Goal: Information Seeking & Learning: Check status

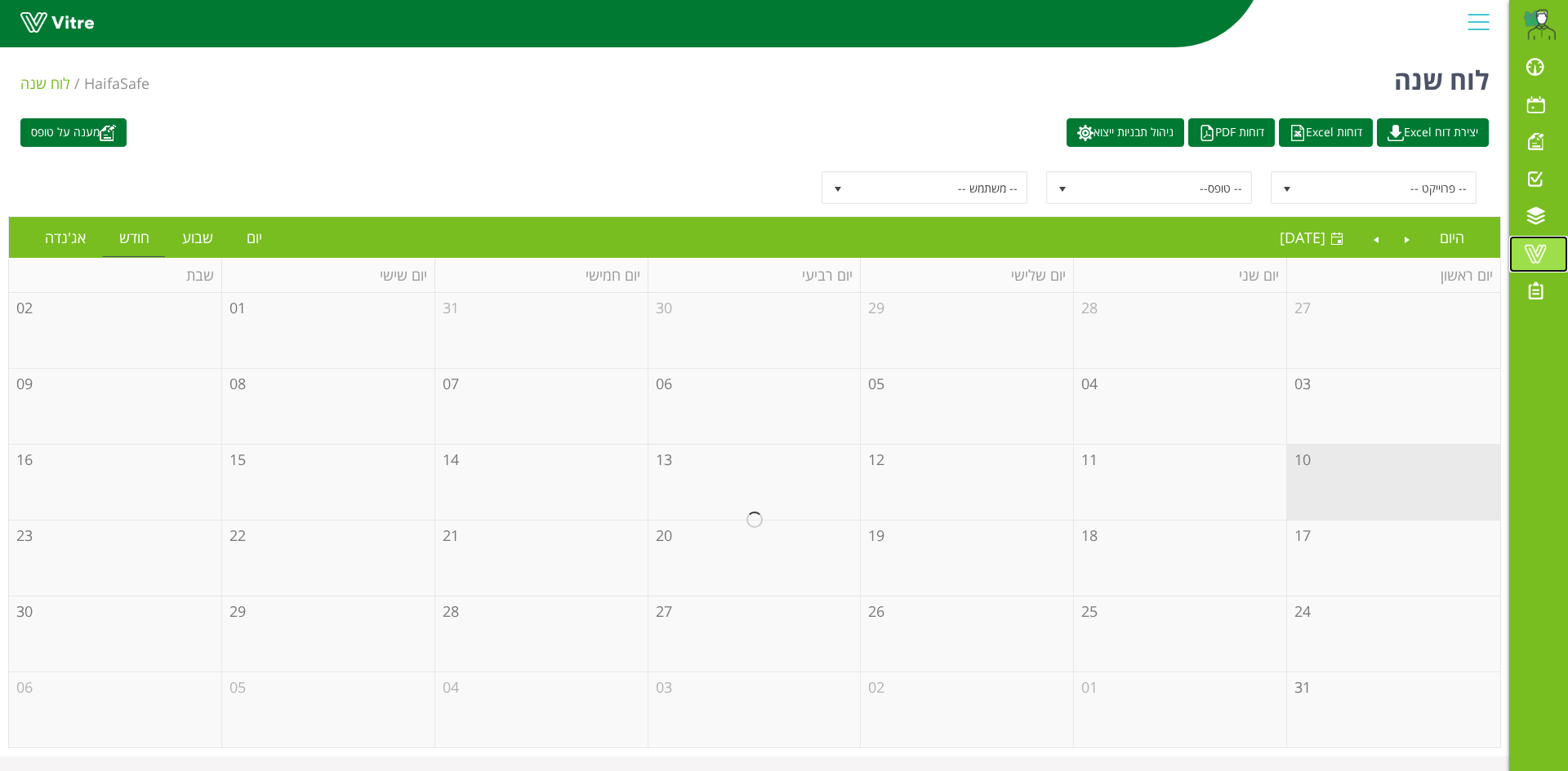
click at [1527, 249] on span at bounding box center [1535, 254] width 41 height 20
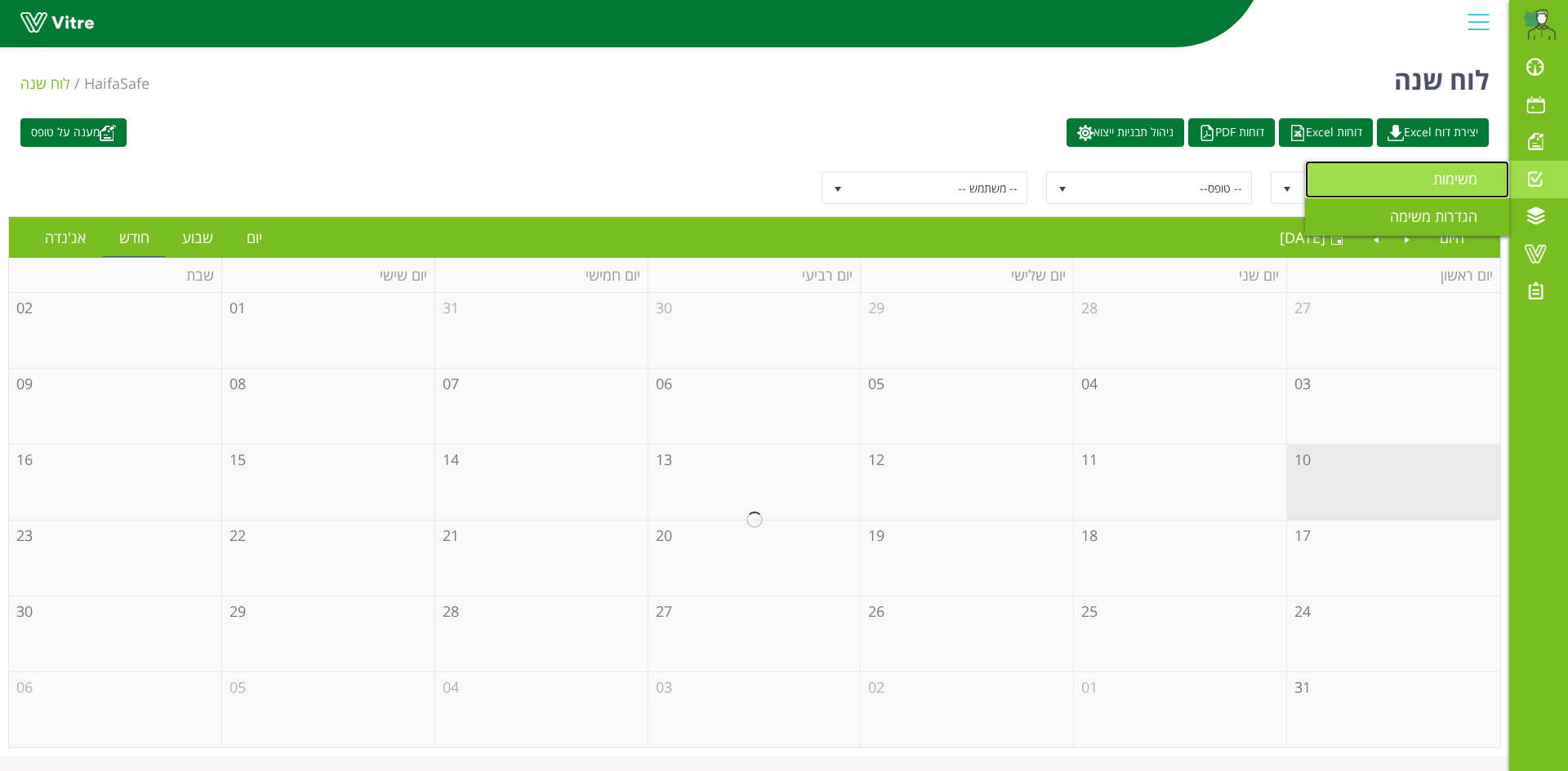
click at [1437, 167] on link "משימות" at bounding box center [1407, 180] width 204 height 38
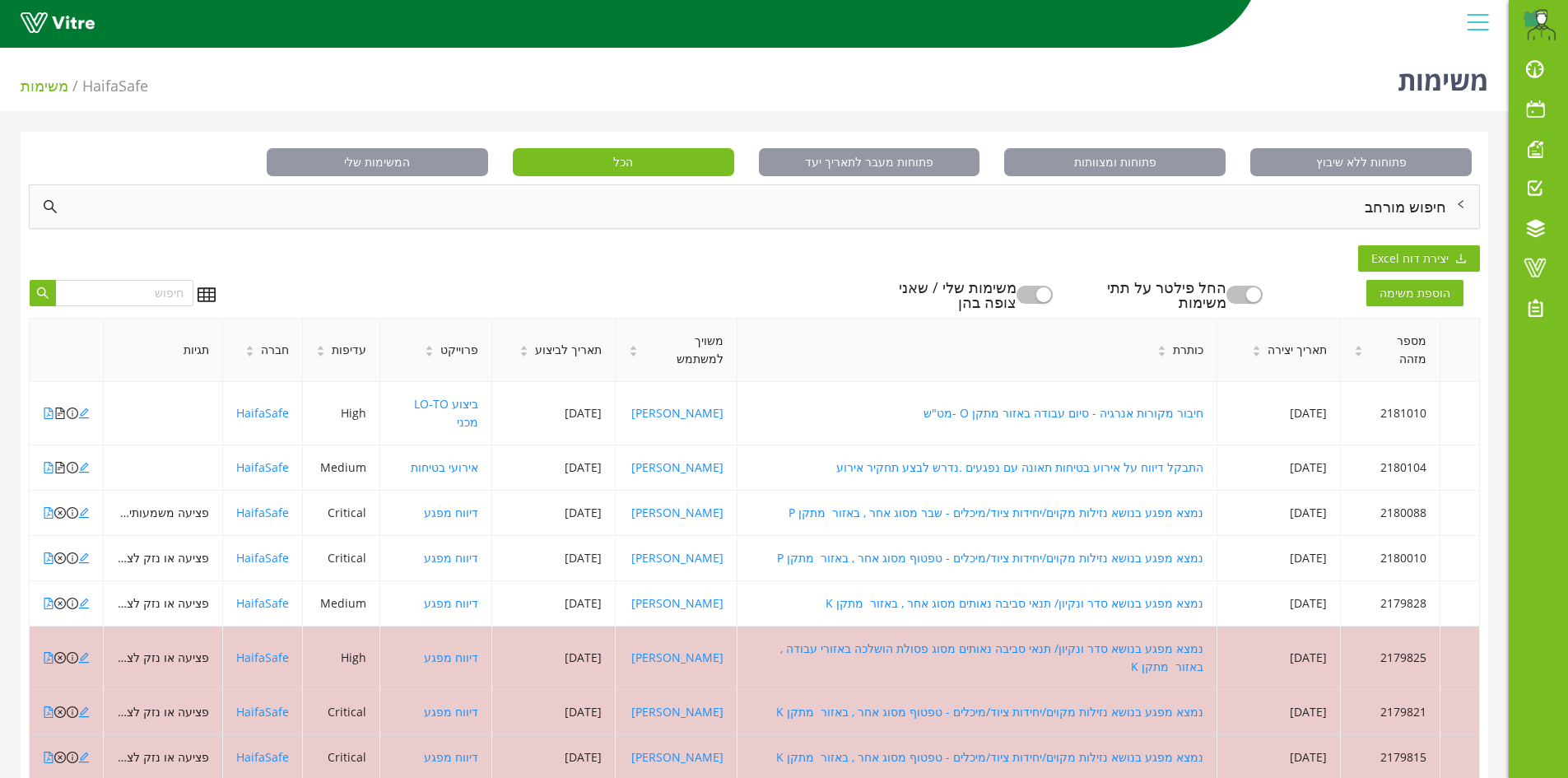
click at [1432, 210] on div "חיפוש מורחב" at bounding box center [755, 206] width 1449 height 43
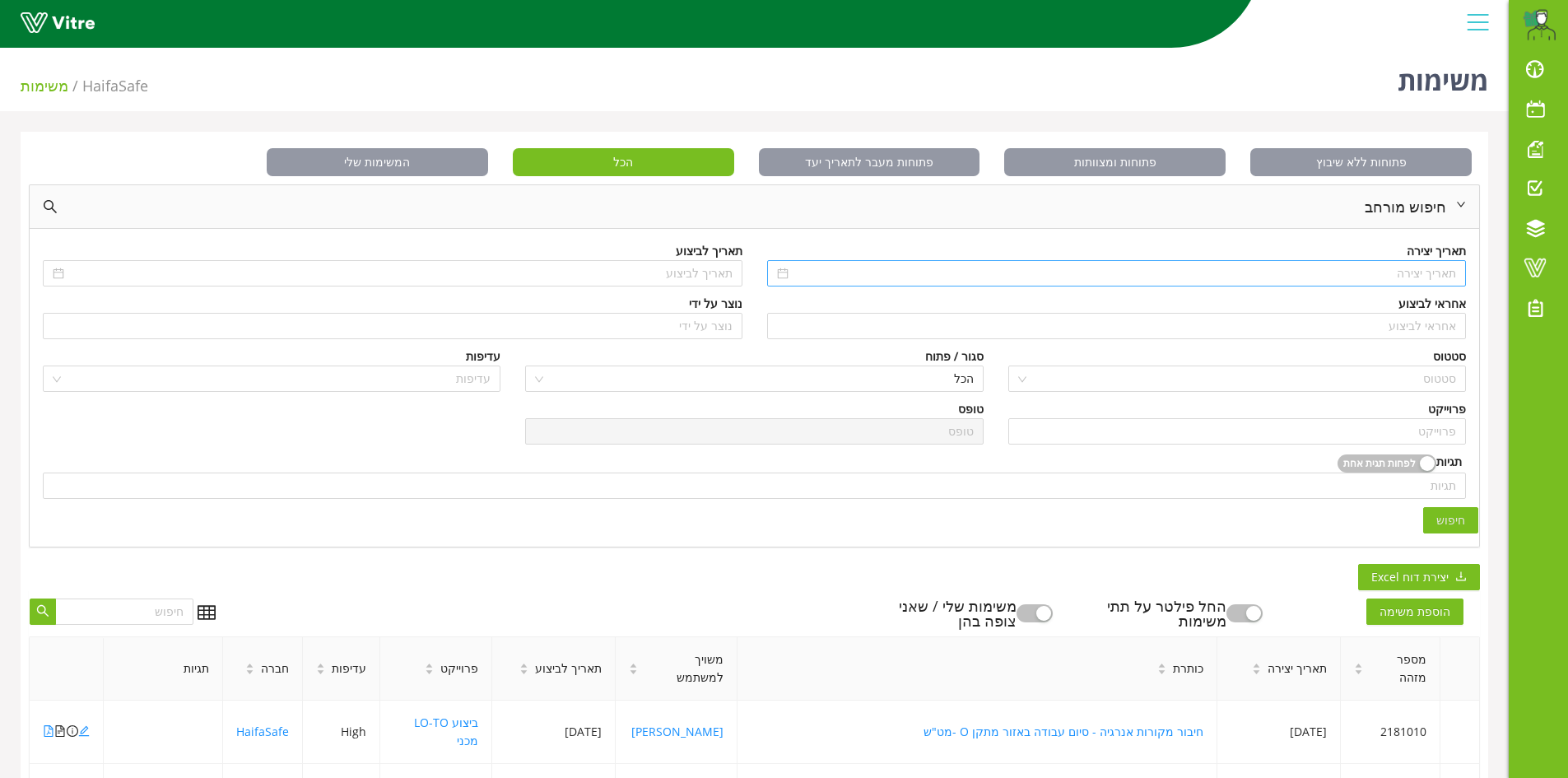
click at [1433, 277] on input at bounding box center [1125, 274] width 665 height 18
type input "[DATE]"
click at [1168, 296] on div "אחראי לביצוע" at bounding box center [1118, 304] width 700 height 18
click at [1450, 267] on input at bounding box center [1125, 274] width 665 height 18
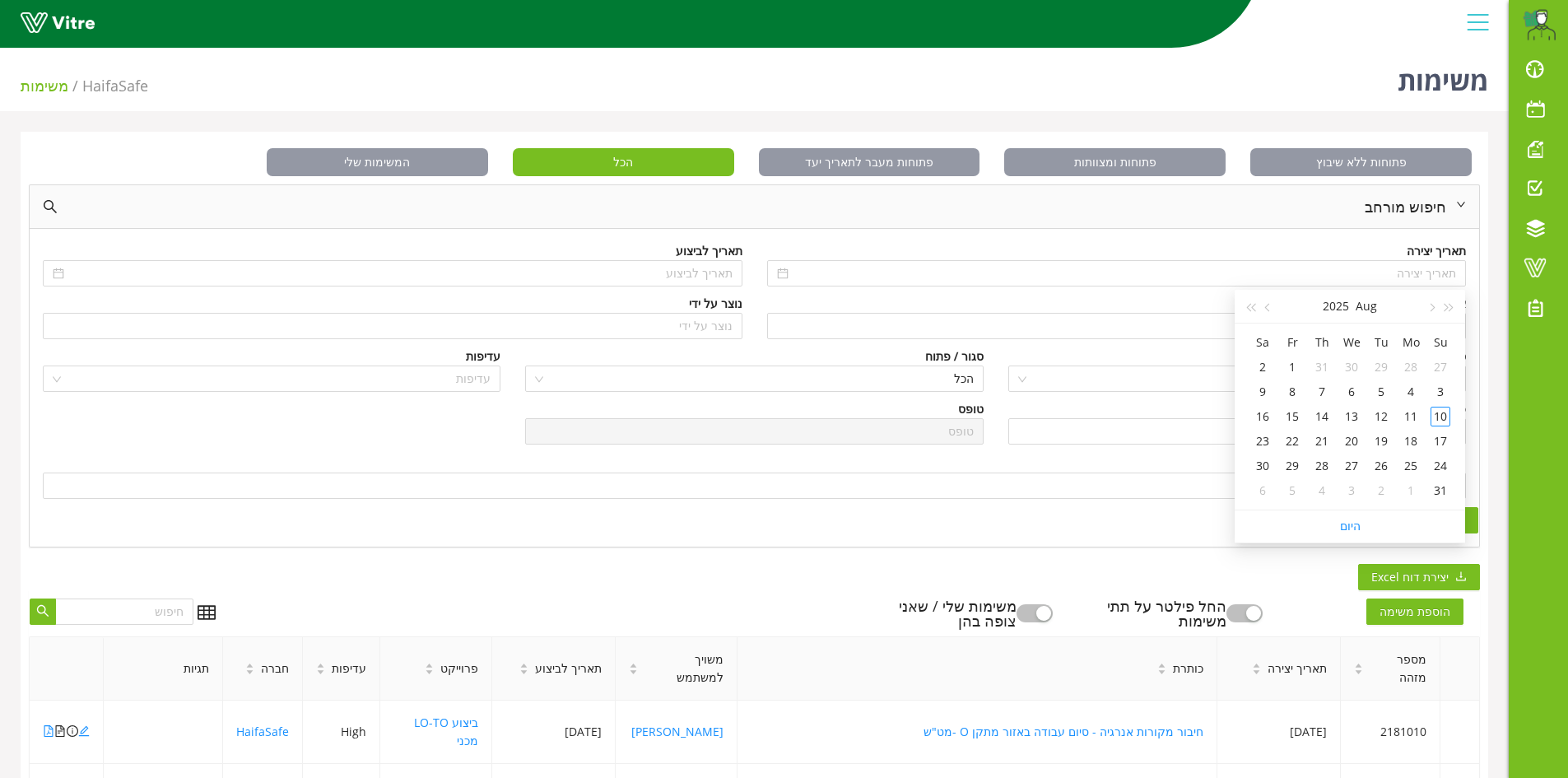
click at [1115, 355] on div "סטטוס" at bounding box center [1237, 357] width 458 height 18
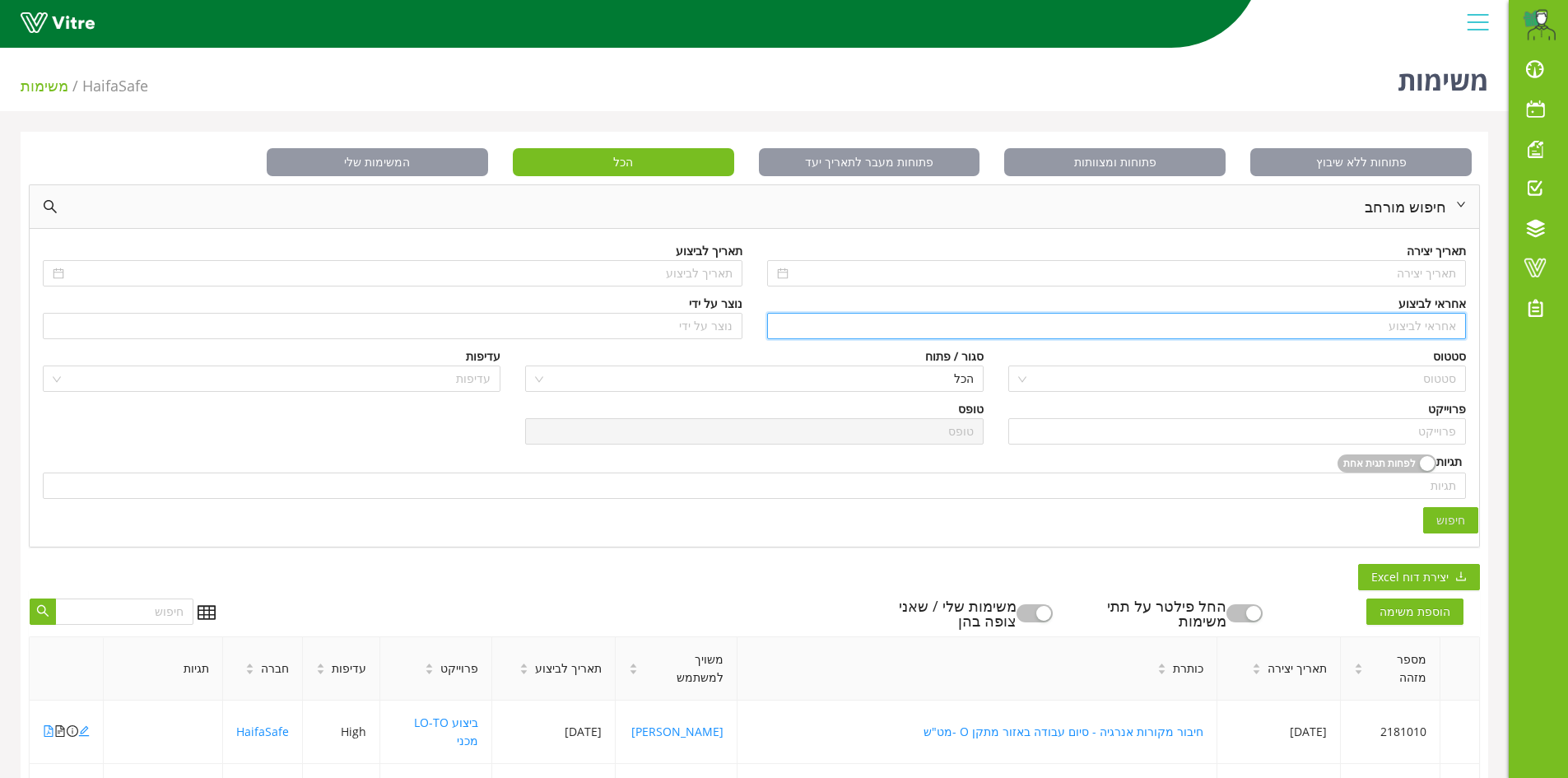
click at [1429, 327] on input "search" at bounding box center [1118, 326] width 680 height 25
type input "מתן"
click at [1428, 340] on div "אחראי לביצוע מתן" at bounding box center [1117, 321] width 725 height 53
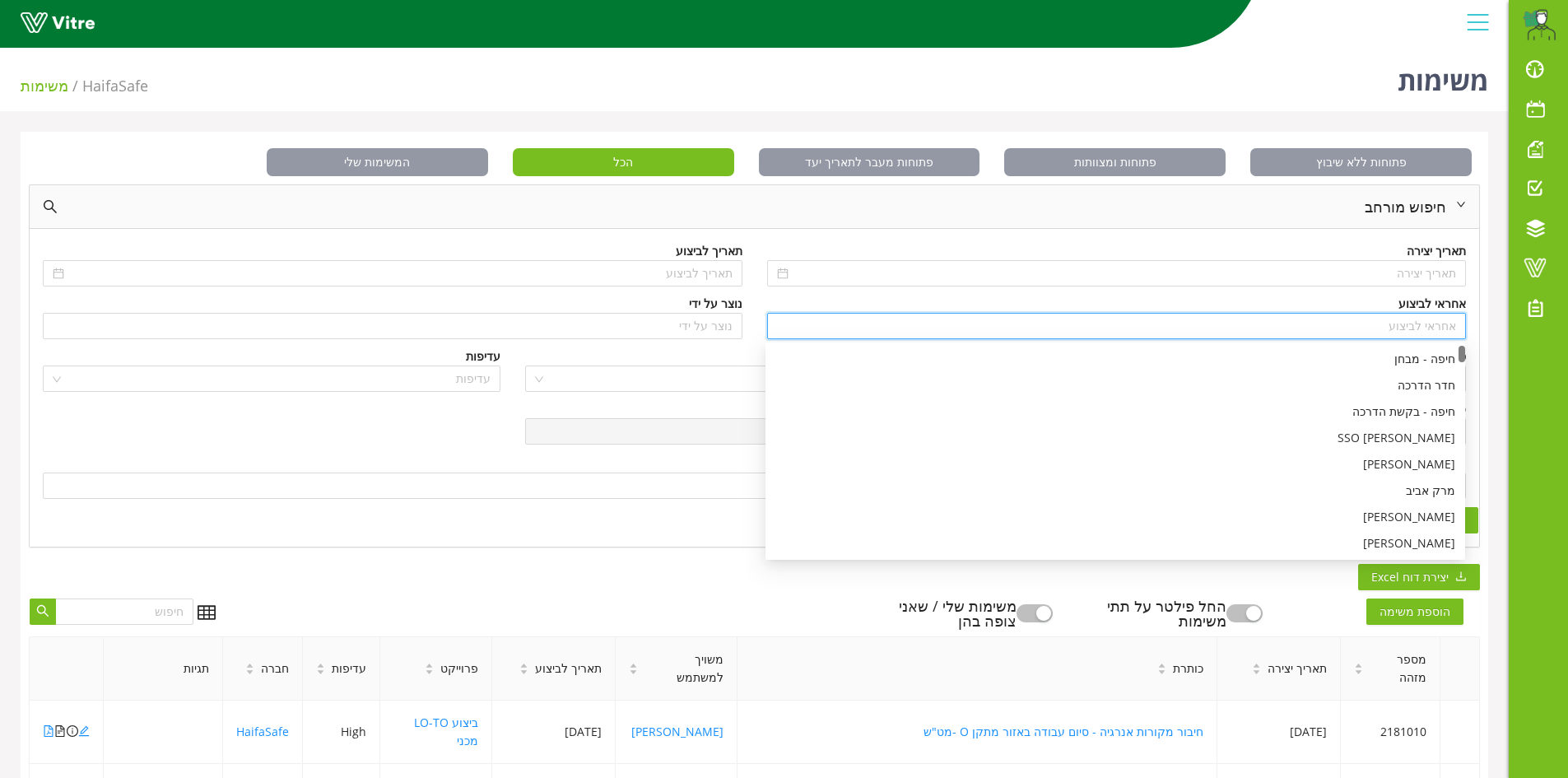
click at [1447, 331] on input "search" at bounding box center [1118, 326] width 680 height 25
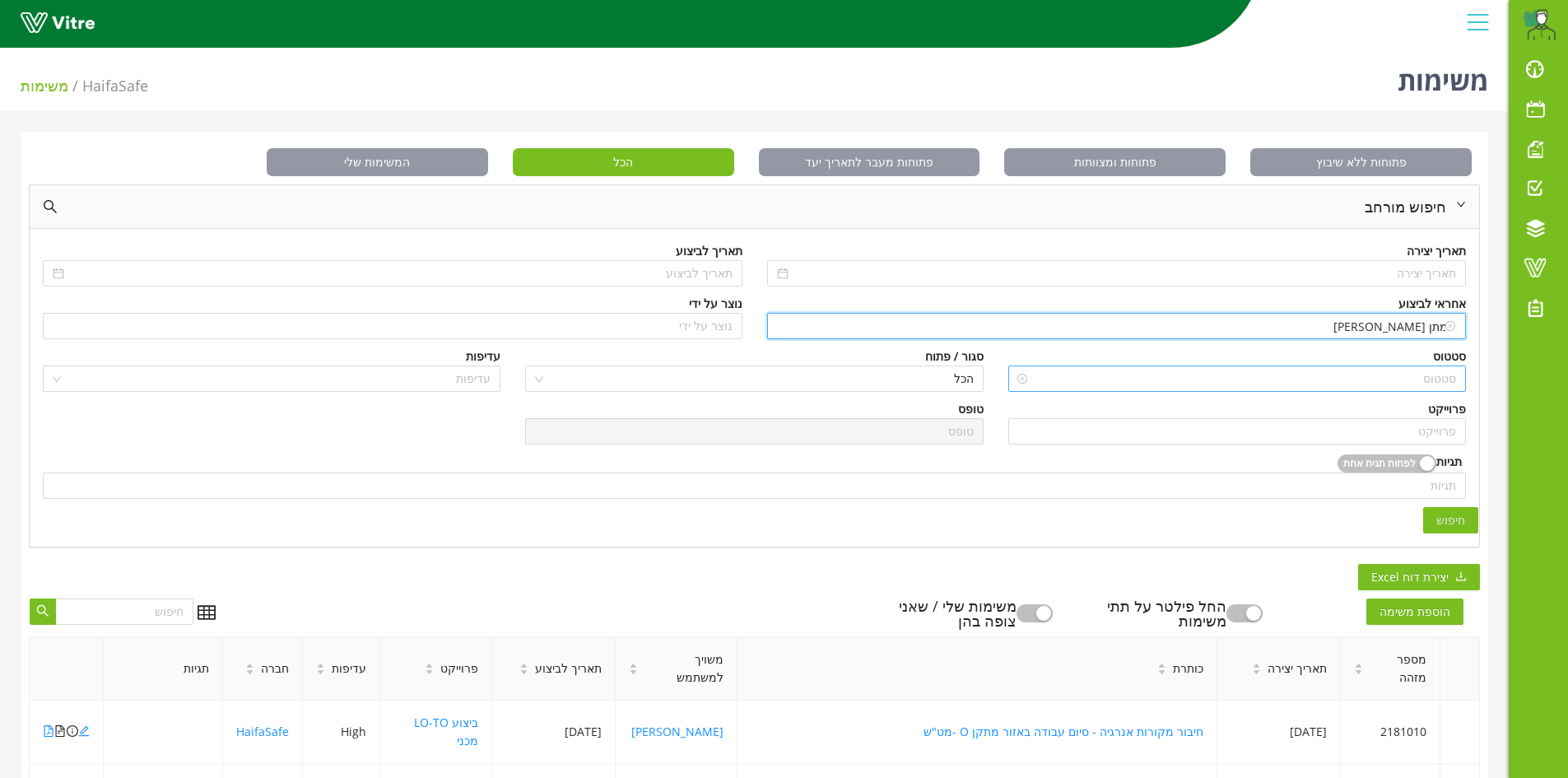
type input "ממתן גרשון"
click at [1424, 375] on input "search" at bounding box center [1243, 379] width 427 height 25
click at [1419, 329] on input "ממתן גרשון" at bounding box center [1118, 326] width 680 height 25
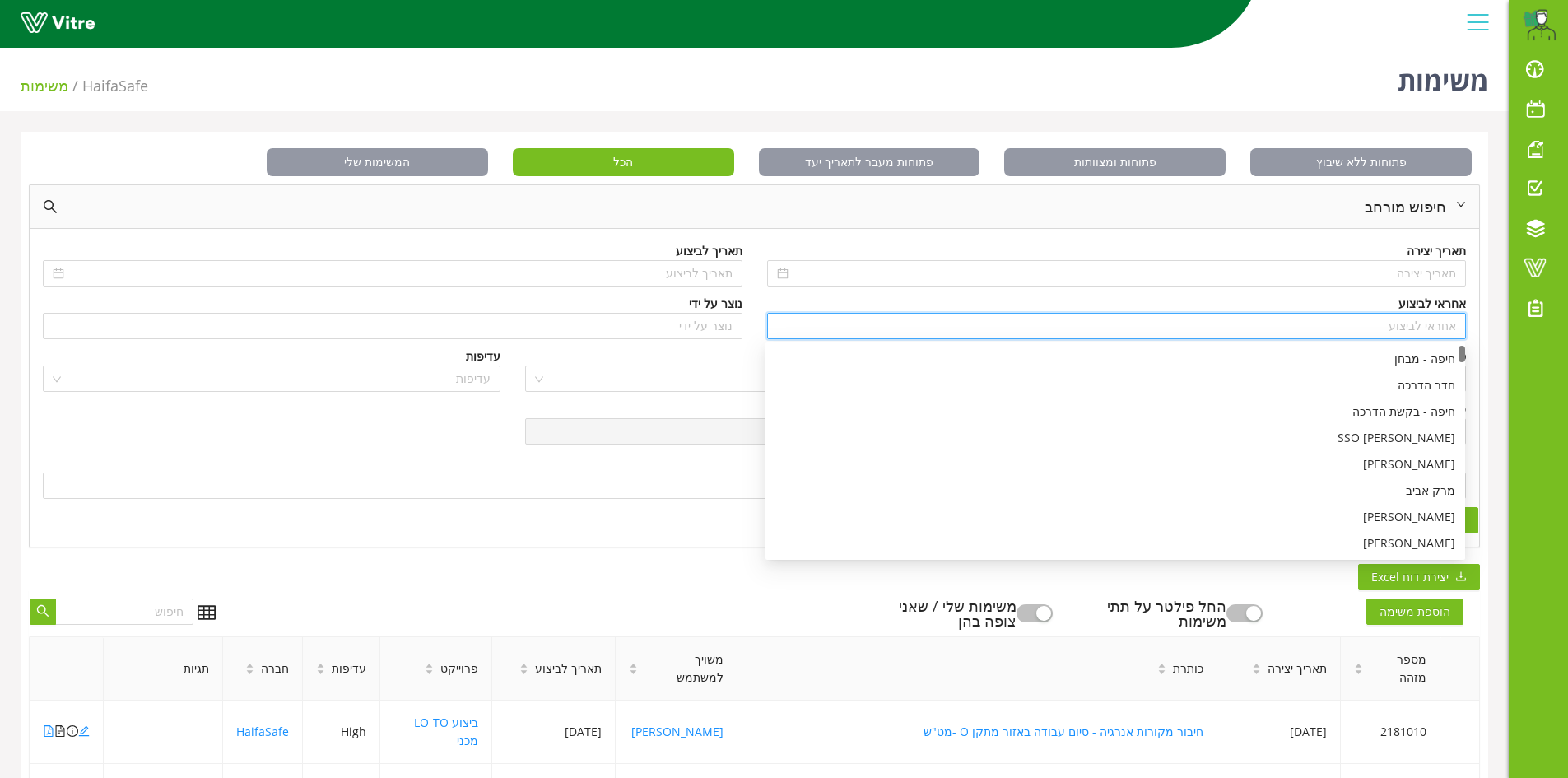
click at [1449, 327] on input "search" at bounding box center [1118, 326] width 680 height 25
click at [1427, 327] on input "search" at bounding box center [1118, 326] width 680 height 25
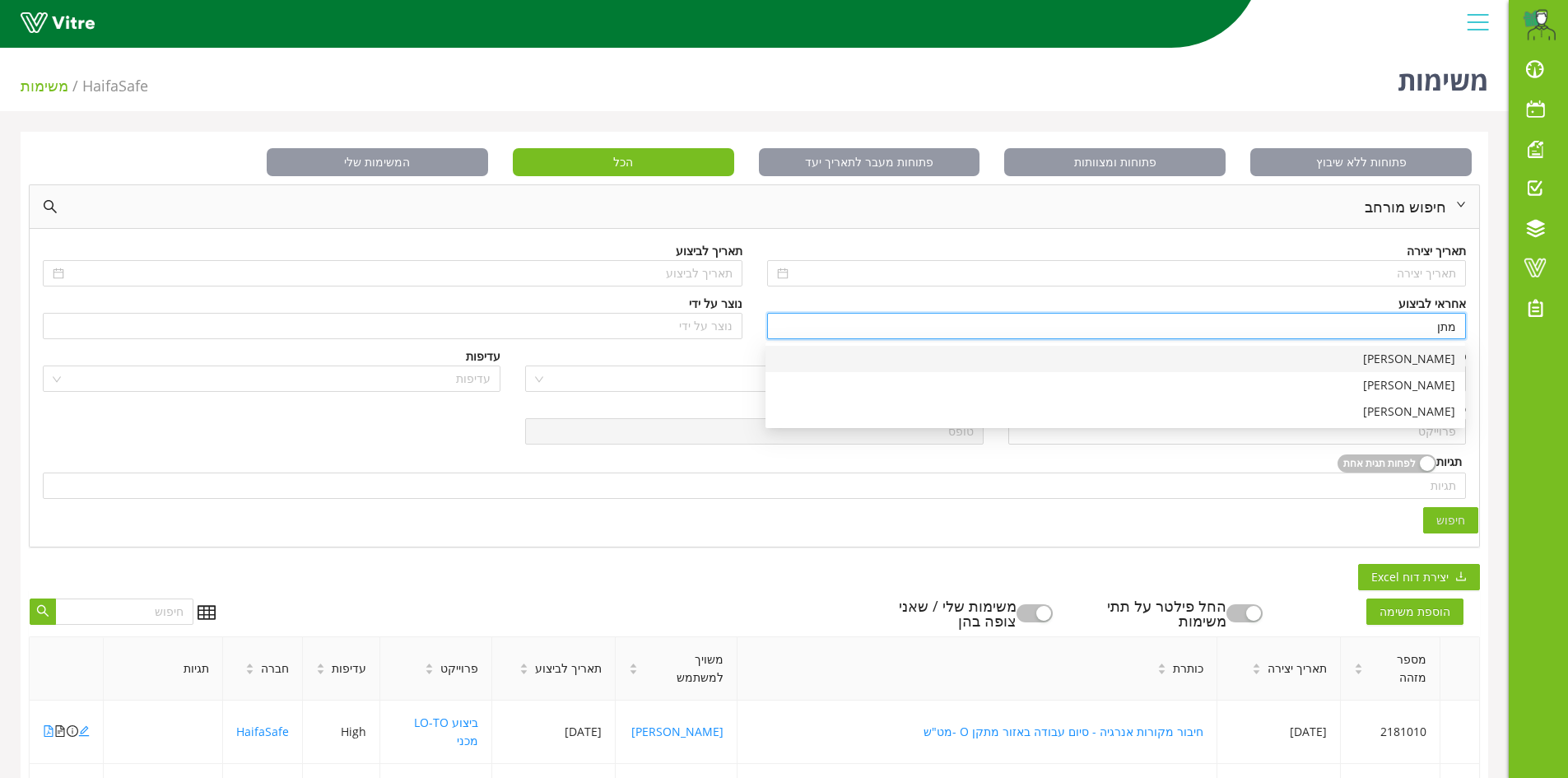
click at [1423, 348] on div "[PERSON_NAME]" at bounding box center [1116, 358] width 700 height 26
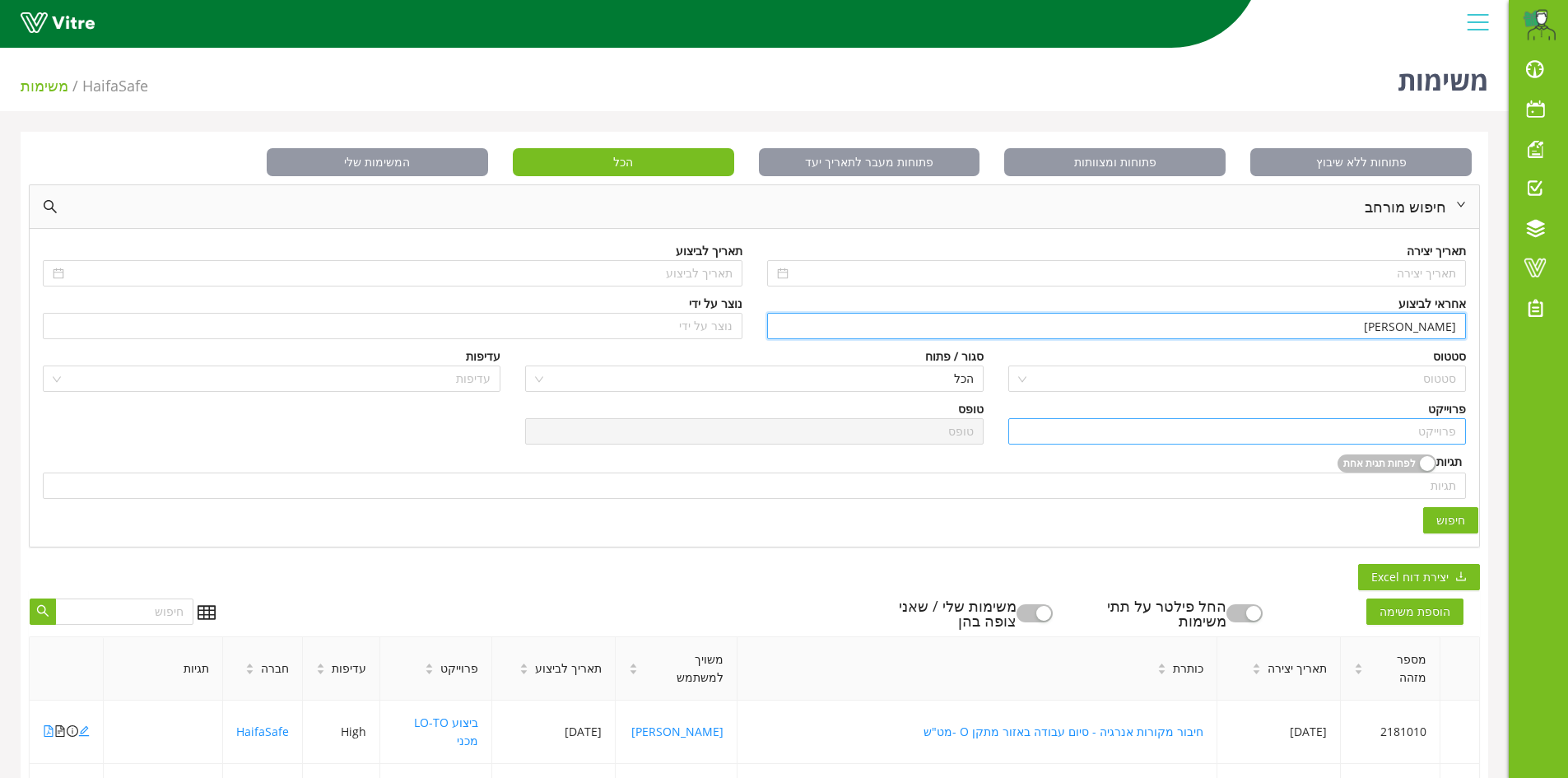
type input "[PERSON_NAME]"
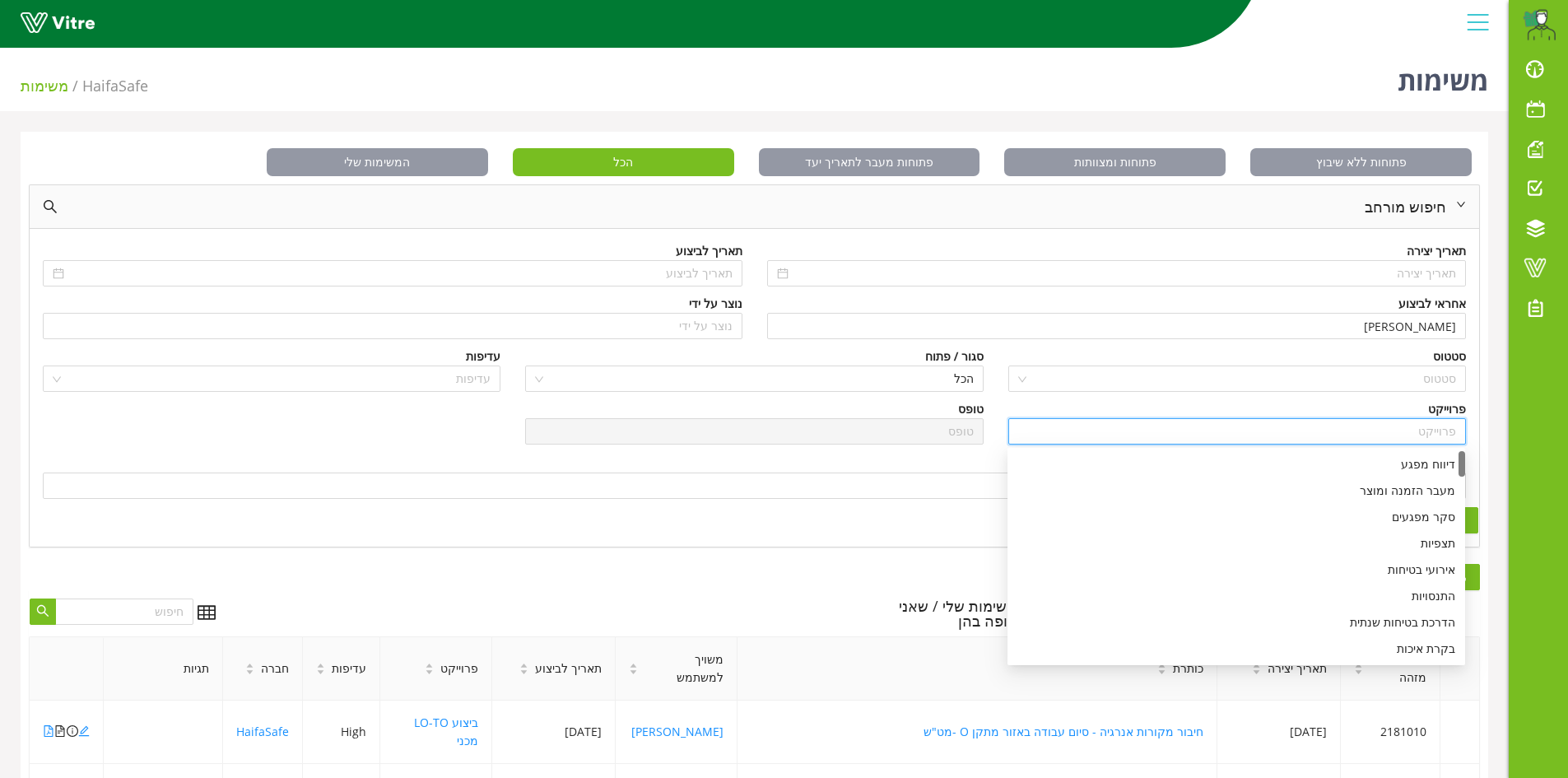
click at [1442, 433] on input "search" at bounding box center [1237, 431] width 438 height 25
click at [1423, 469] on div "דיווח מפגע" at bounding box center [1236, 464] width 438 height 18
type input "דיווח מפגע"
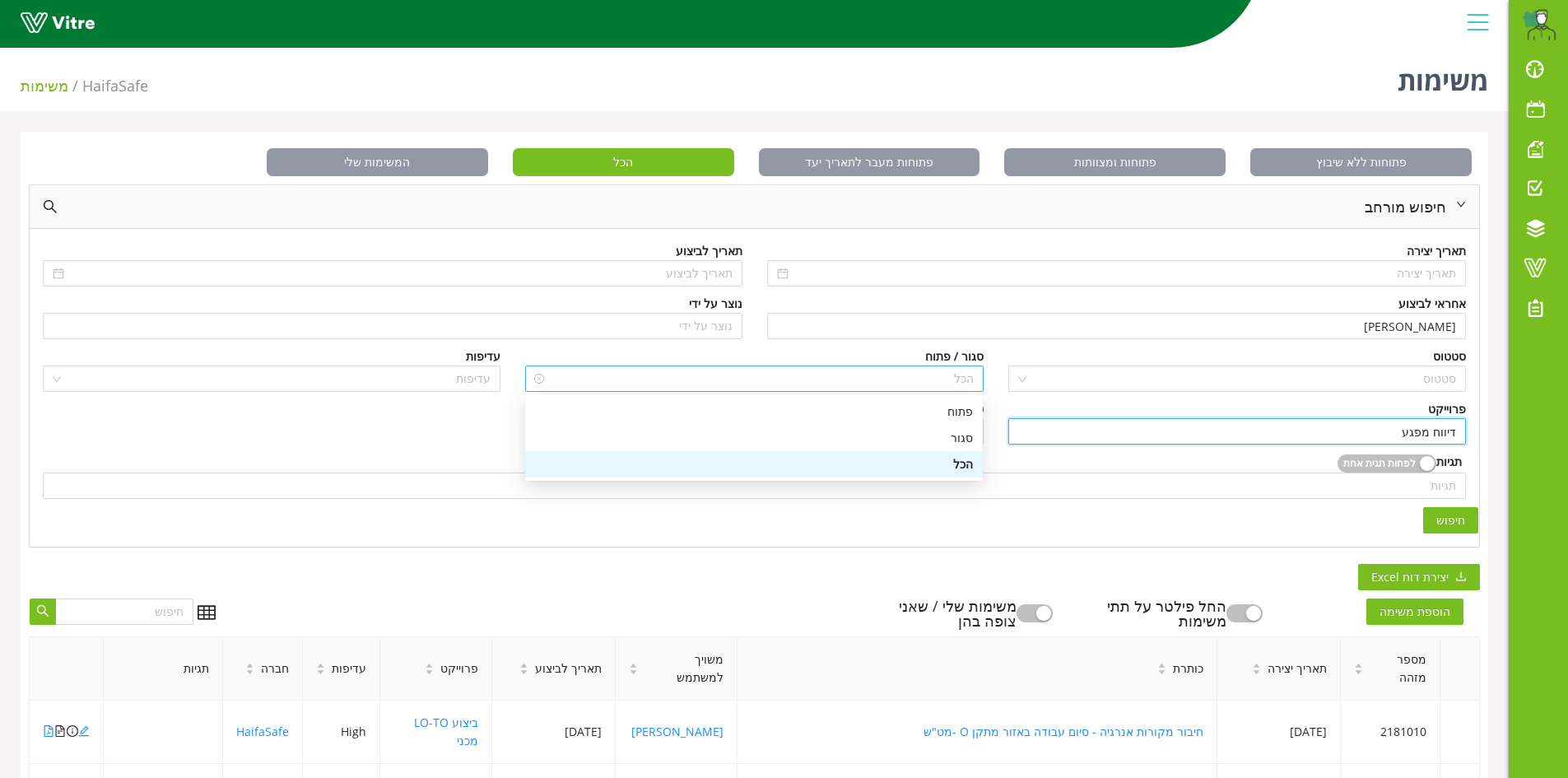
click at [971, 380] on span "הכל" at bounding box center [754, 379] width 438 height 25
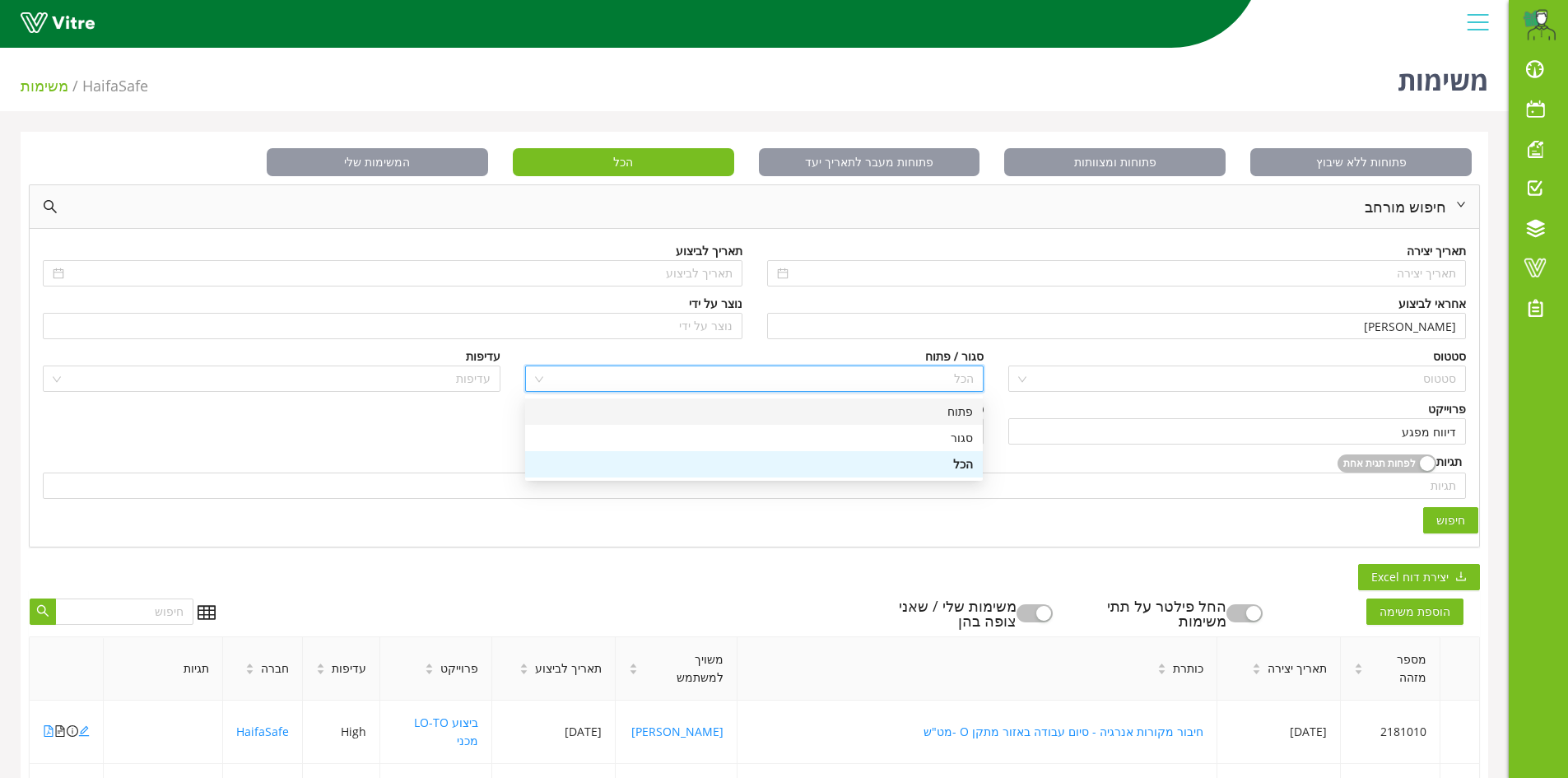
click at [965, 405] on div "פתוח" at bounding box center [754, 412] width 438 height 18
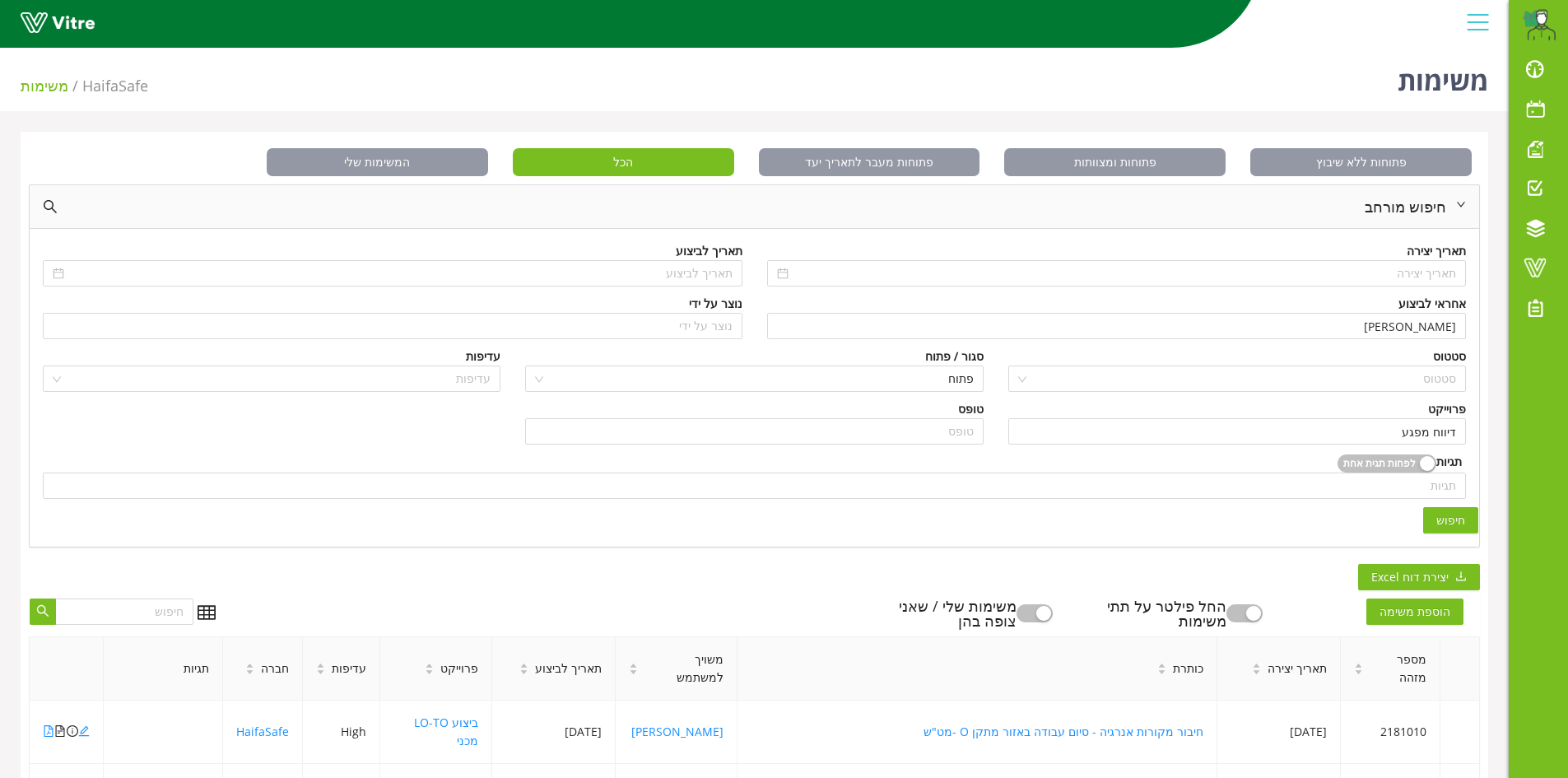
click at [1446, 515] on span "חיפוש" at bounding box center [1451, 521] width 29 height 18
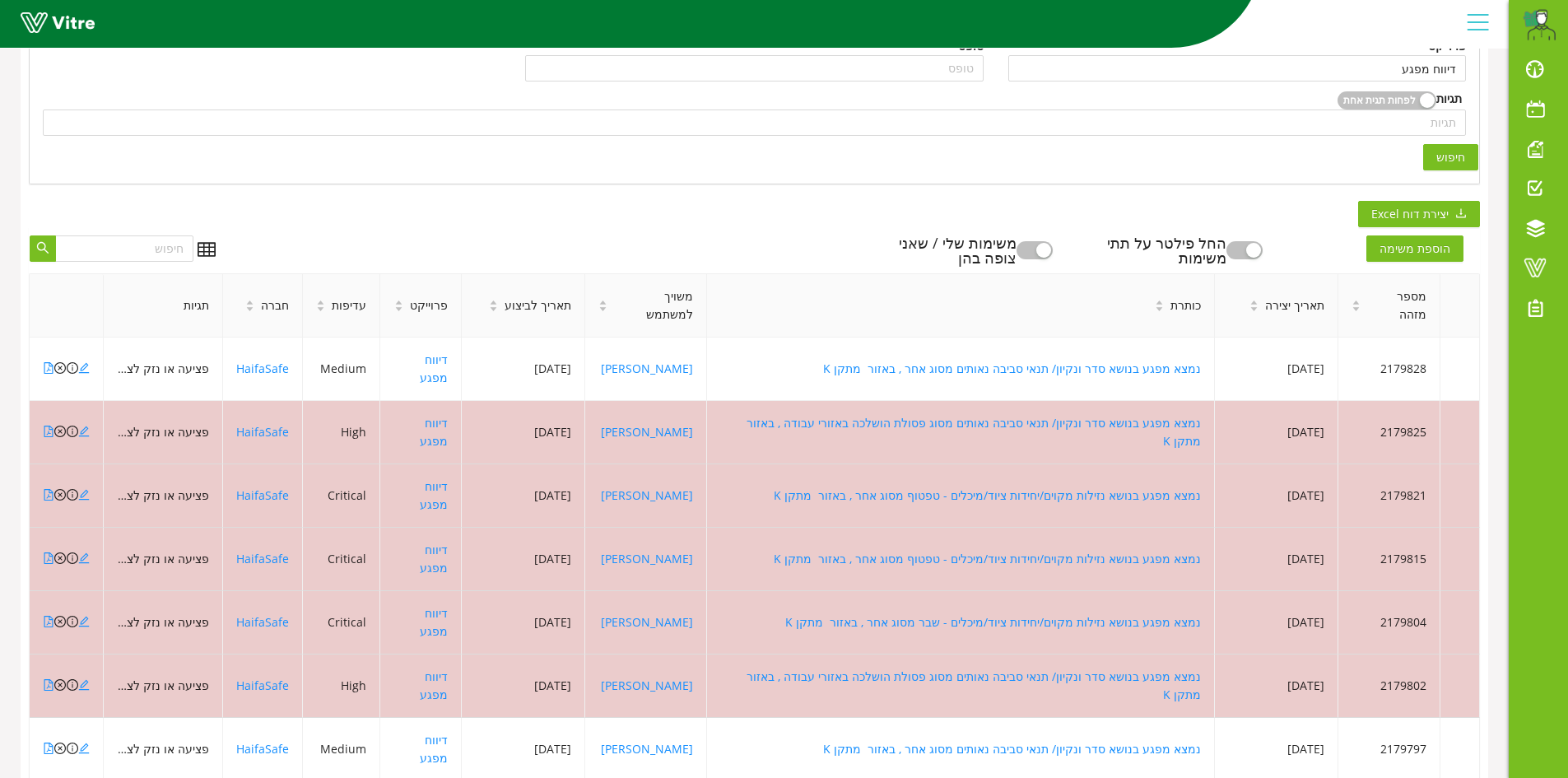
scroll to position [365, 0]
click at [46, 361] on icon "file-pdf" at bounding box center [48, 367] width 12 height 12
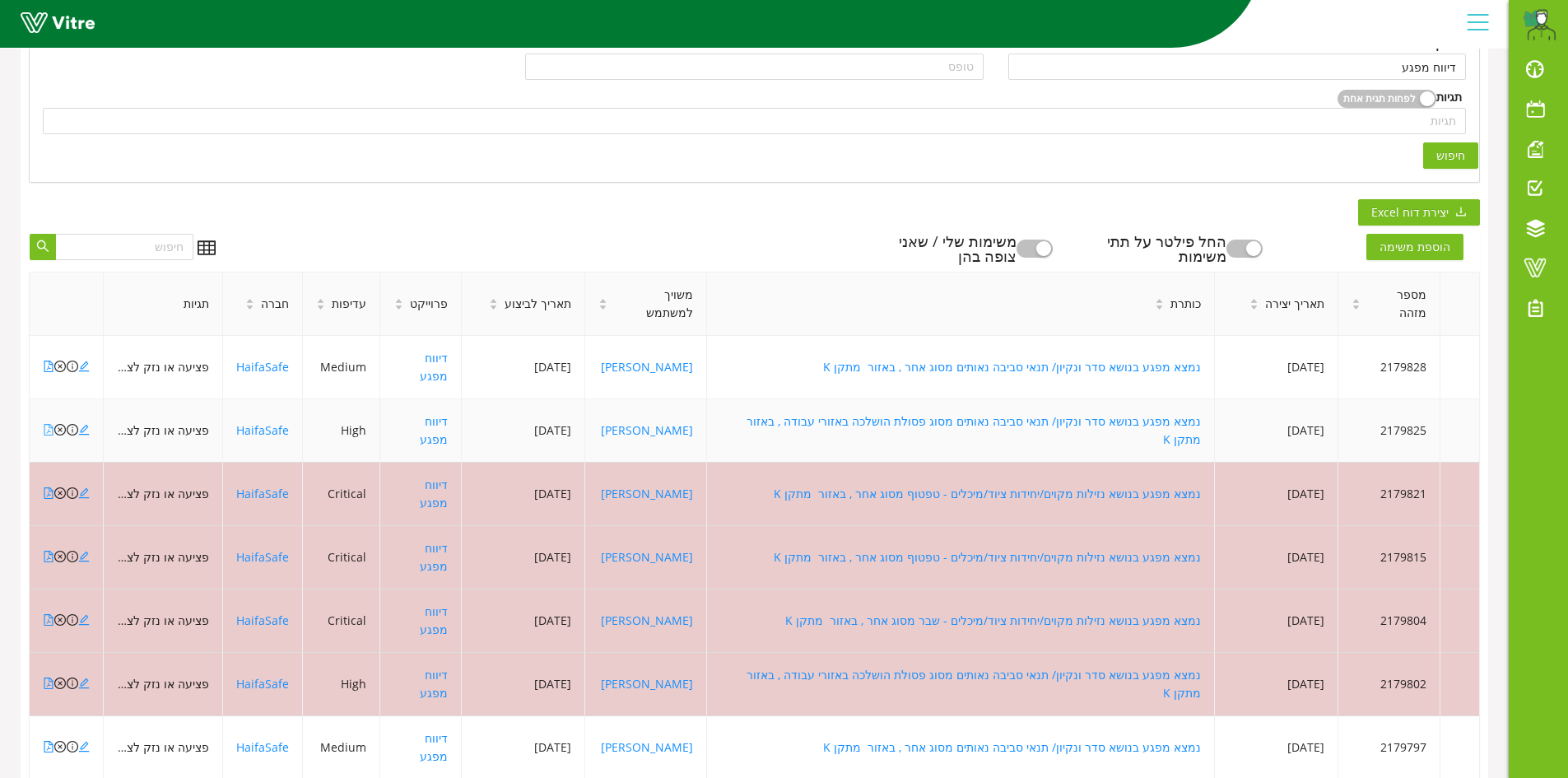
click at [47, 424] on icon "file-pdf" at bounding box center [48, 430] width 12 height 12
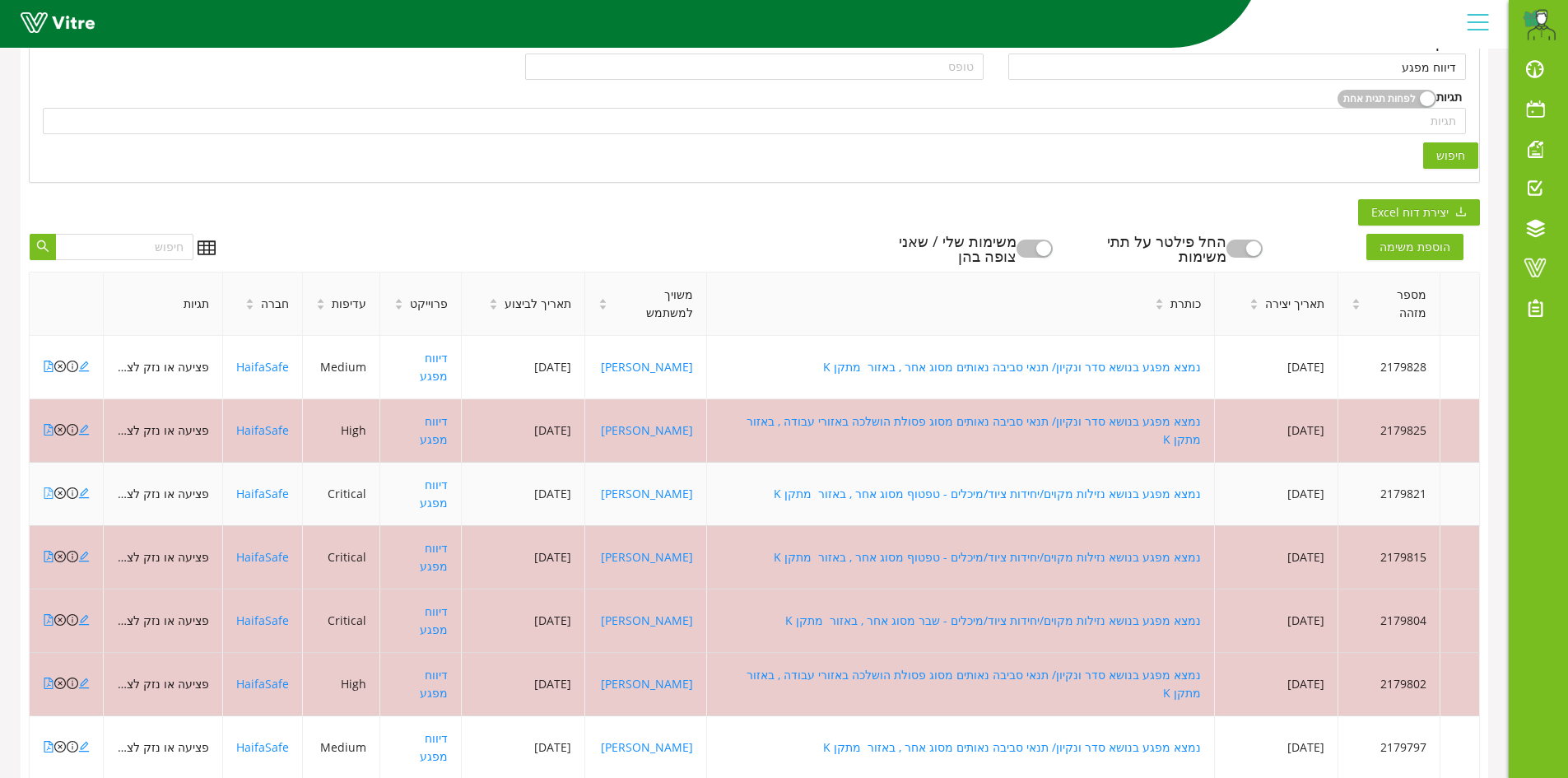
click at [51, 488] on icon "file-pdf" at bounding box center [48, 493] width 12 height 12
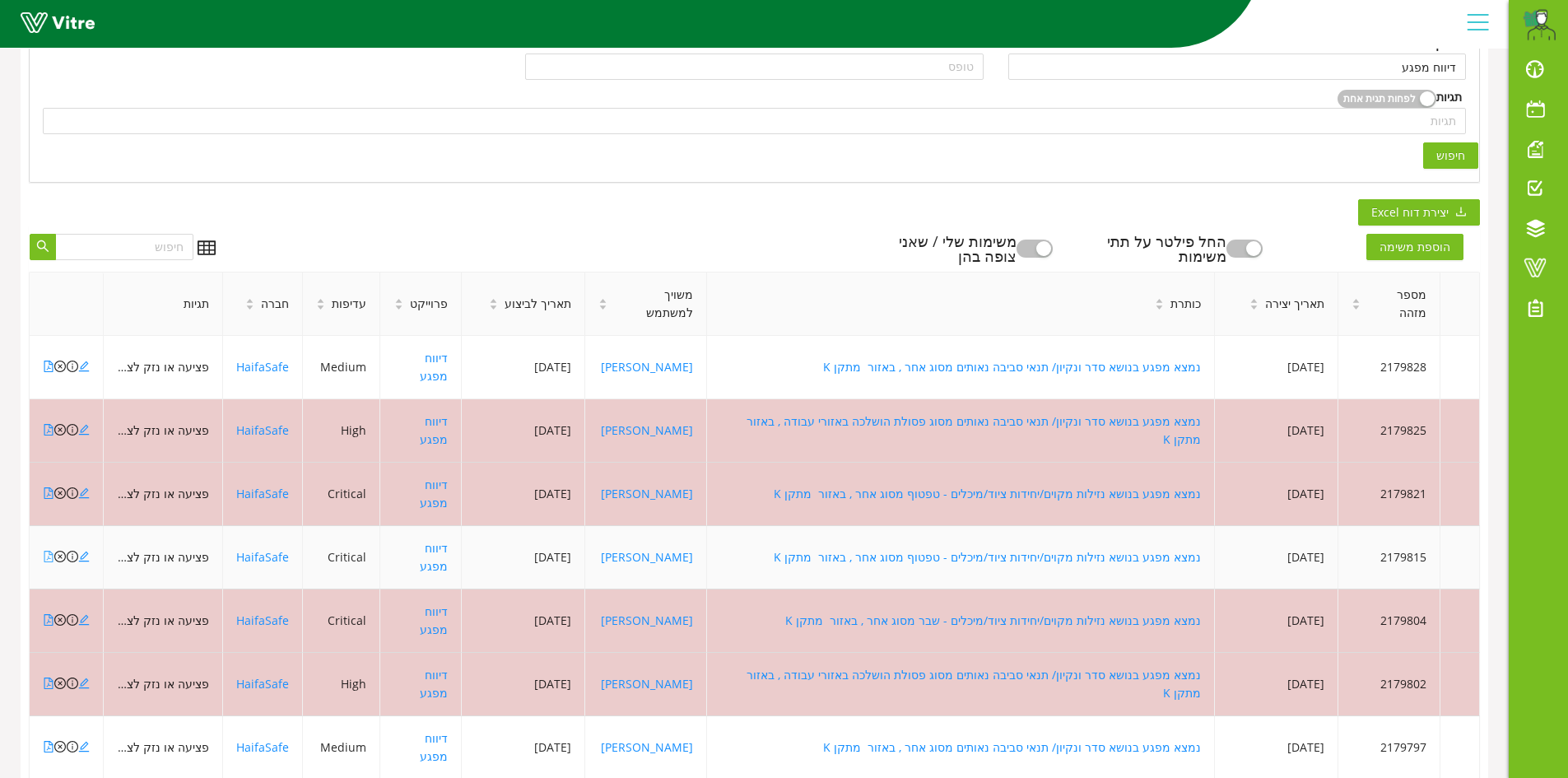
click at [47, 551] on icon "file-pdf" at bounding box center [48, 556] width 12 height 12
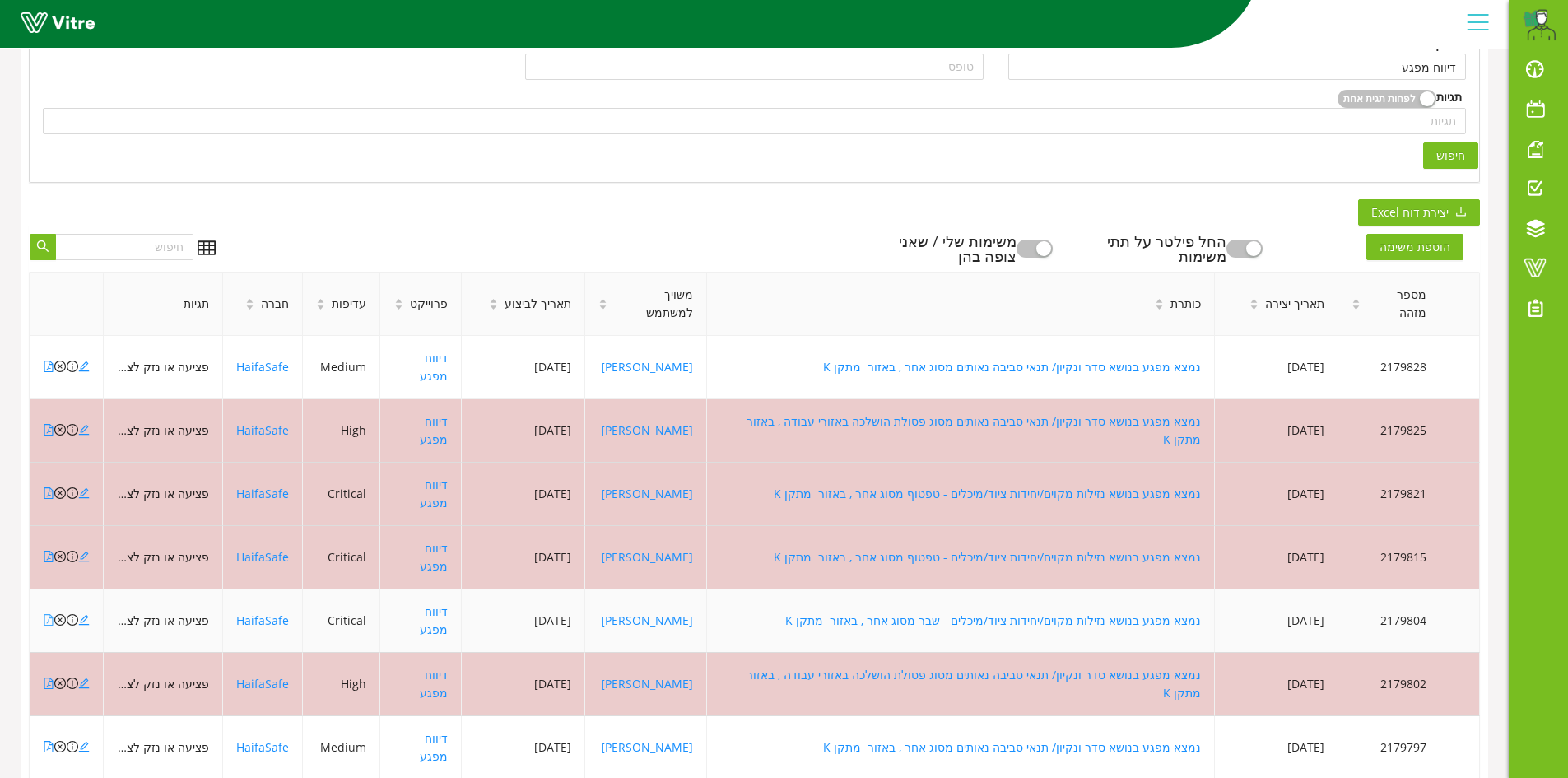
click at [52, 615] on icon "file-pdf" at bounding box center [48, 620] width 12 height 12
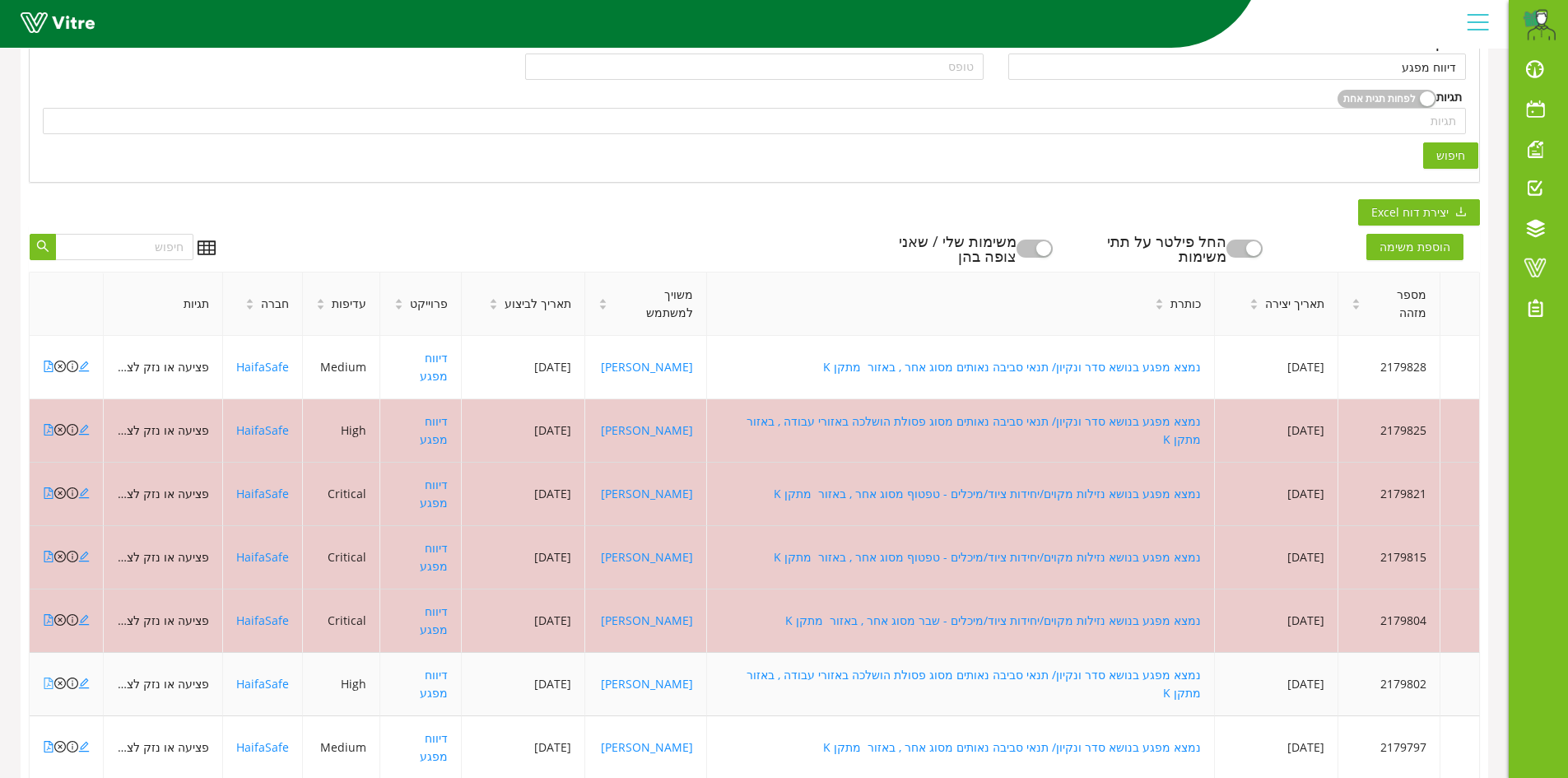
click at [46, 678] on icon "file-pdf" at bounding box center [48, 683] width 12 height 12
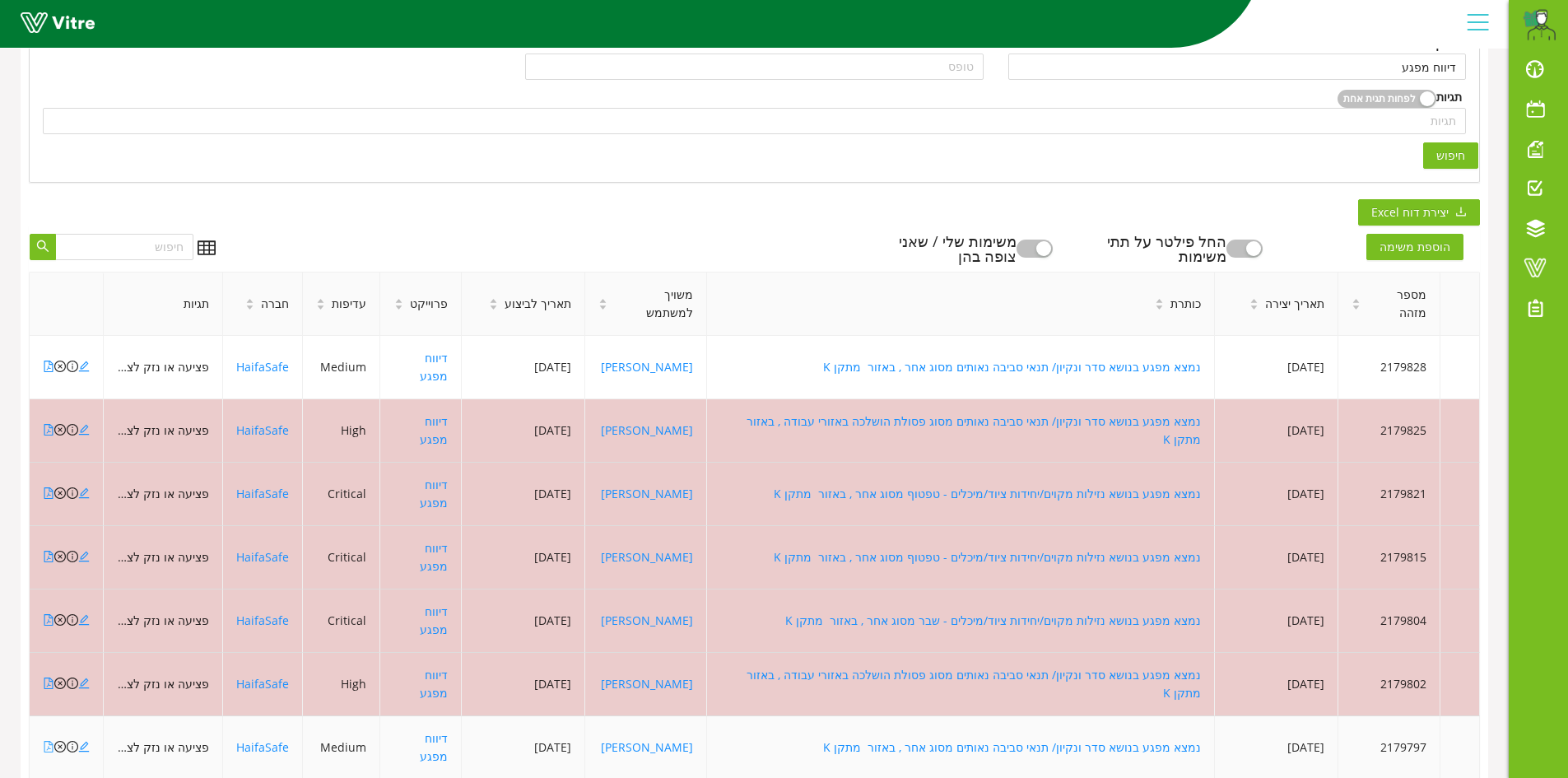
click at [48, 742] on icon "file-pdf" at bounding box center [48, 747] width 12 height 12
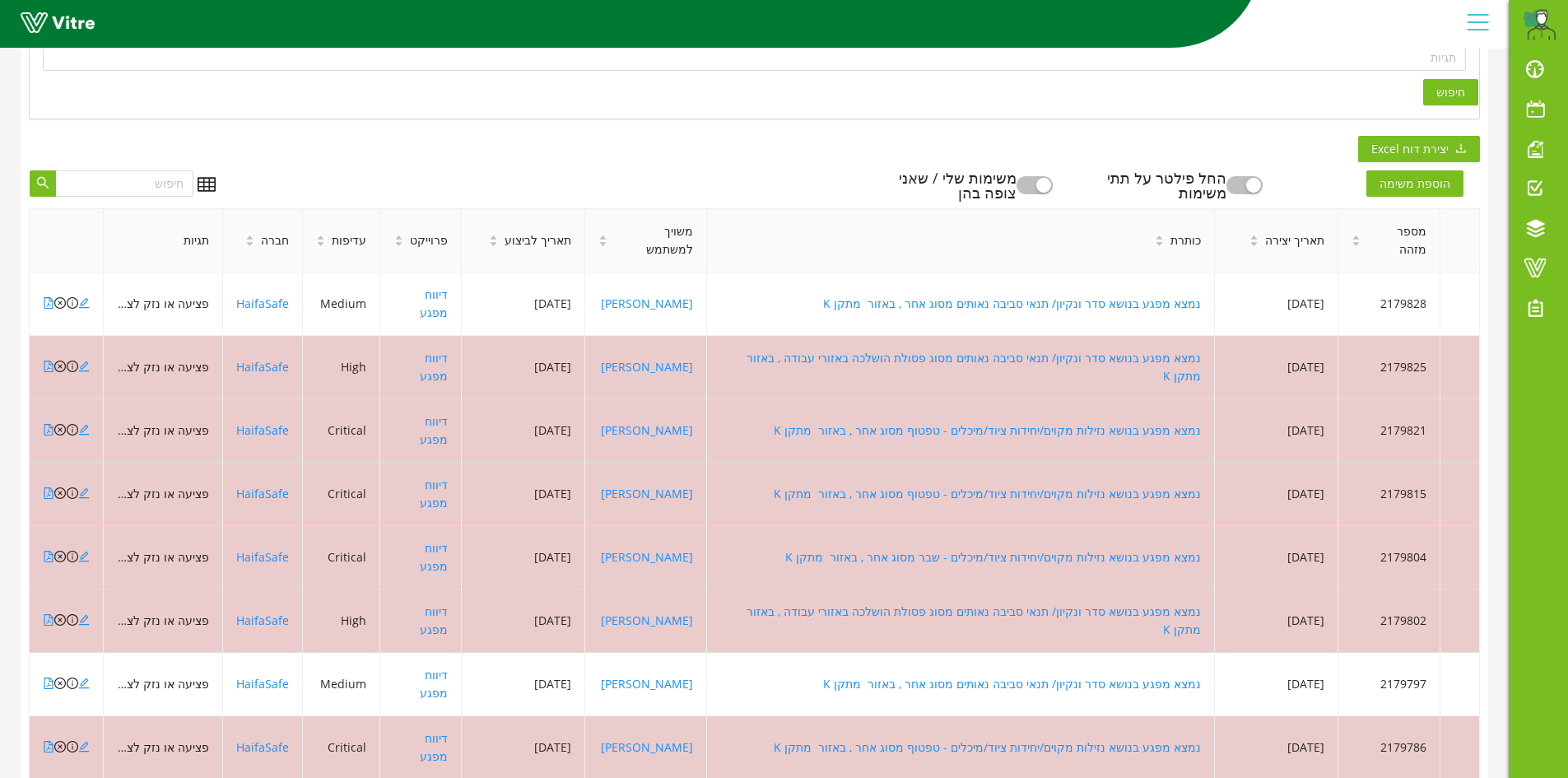
scroll to position [447, 0]
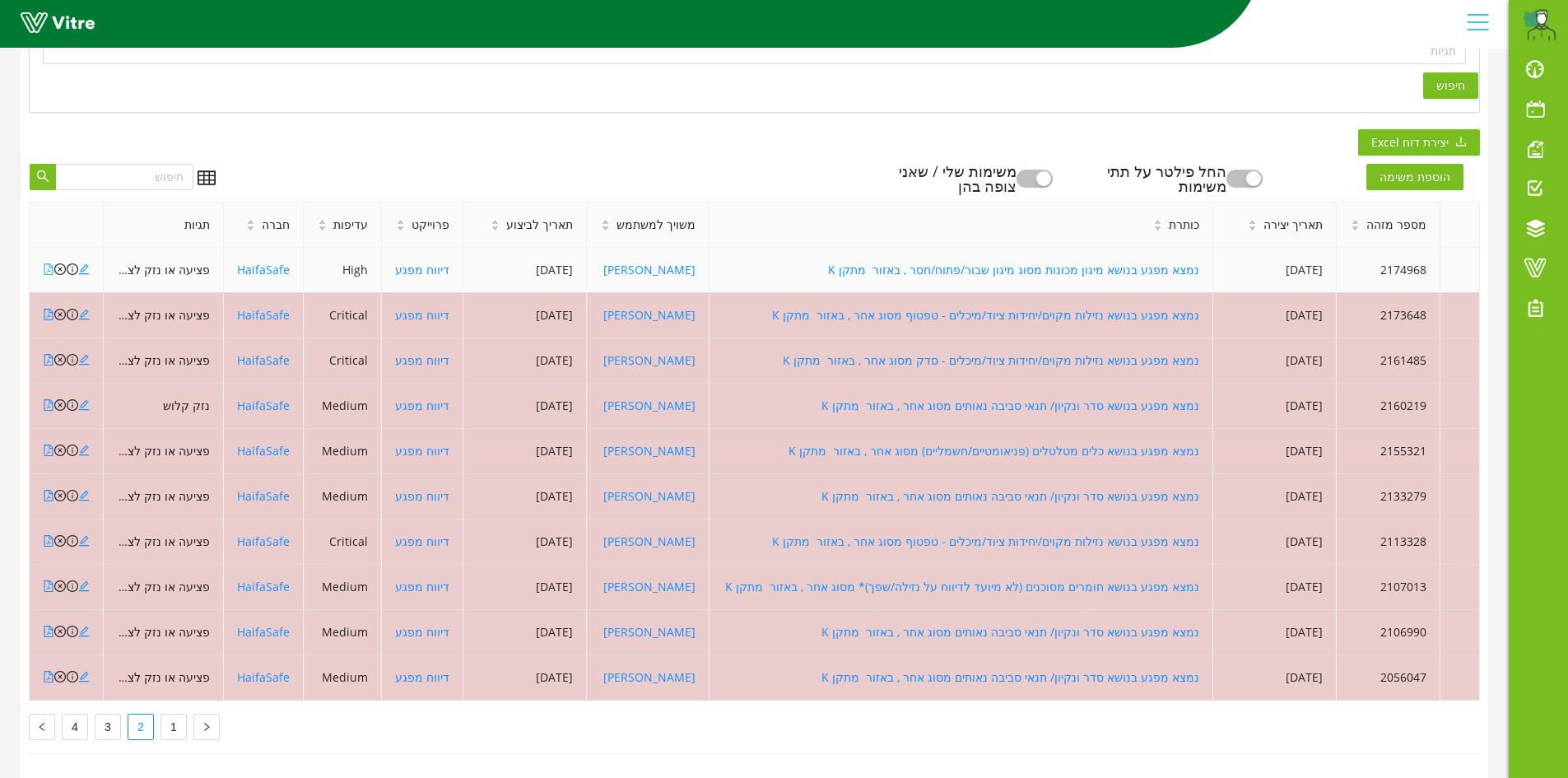
click at [46, 264] on icon "file-pdf" at bounding box center [48, 269] width 12 height 12
